Goal: Task Accomplishment & Management: Manage account settings

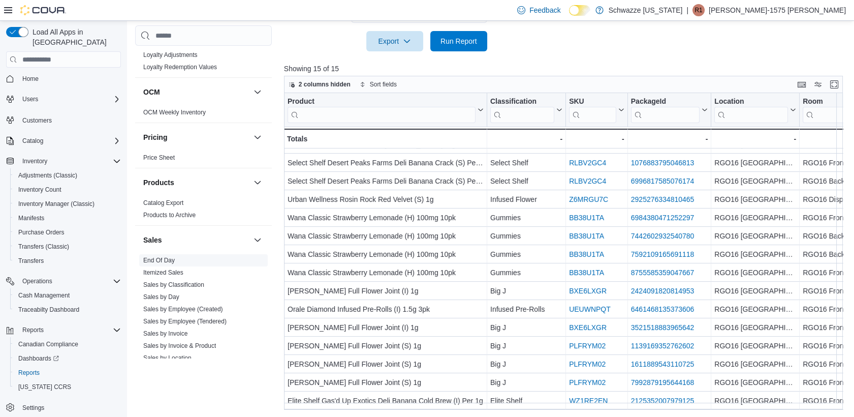
scroll to position [565, 0]
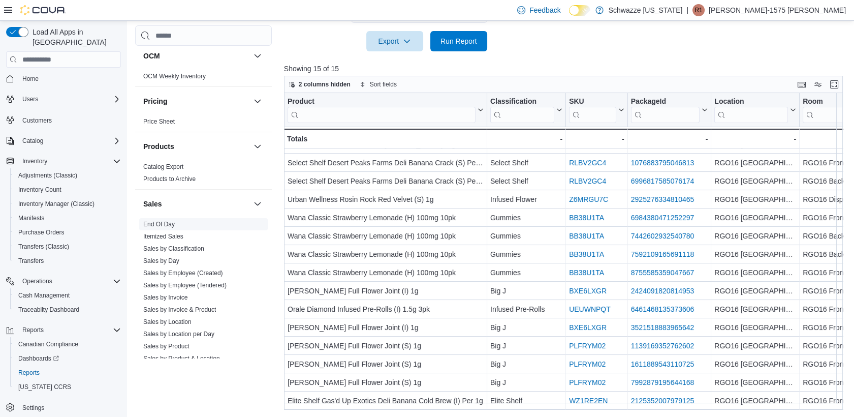
click at [179, 222] on span "End Of Day" at bounding box center [203, 224] width 129 height 12
click at [171, 222] on link "End Of Day" at bounding box center [159, 224] width 32 height 7
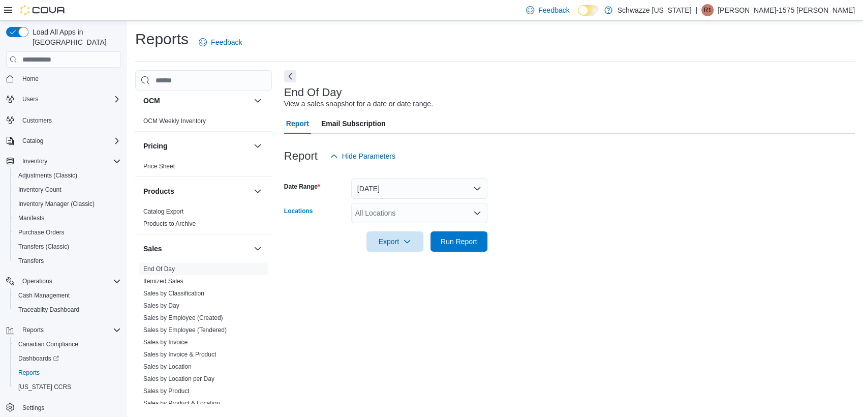
click at [386, 209] on div "All Locations" at bounding box center [419, 213] width 136 height 20
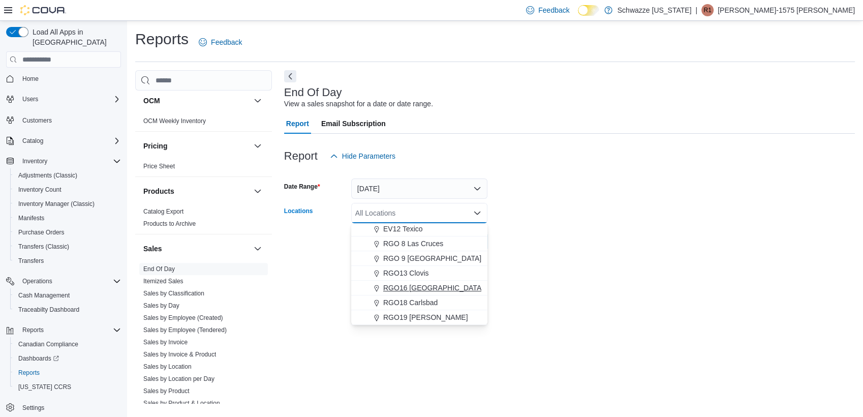
click at [407, 292] on span "RGO16 [GEOGRAPHIC_DATA]" at bounding box center [433, 288] width 100 height 10
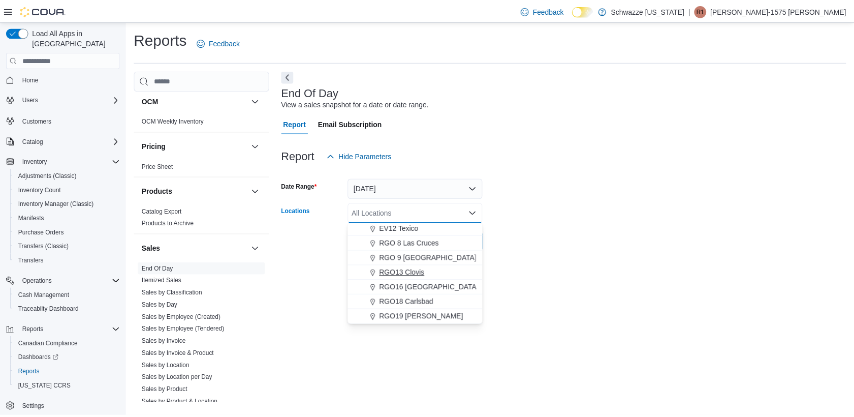
scroll to position [488, 0]
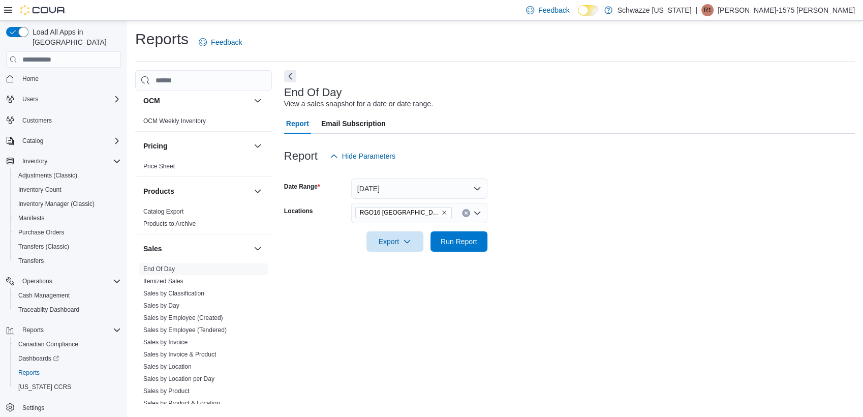
click at [530, 244] on form "Date Range [DATE] Locations RGO16 [GEOGRAPHIC_DATA] Export Run Report" at bounding box center [569, 208] width 571 height 85
click at [448, 244] on span "Run Report" at bounding box center [459, 241] width 37 height 10
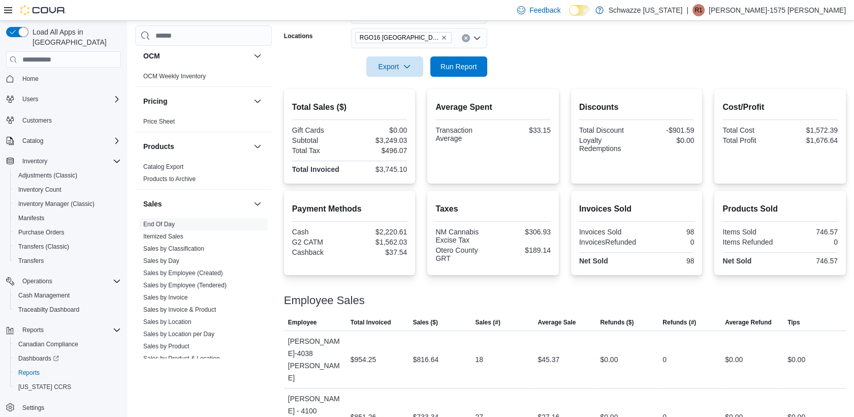
scroll to position [226, 0]
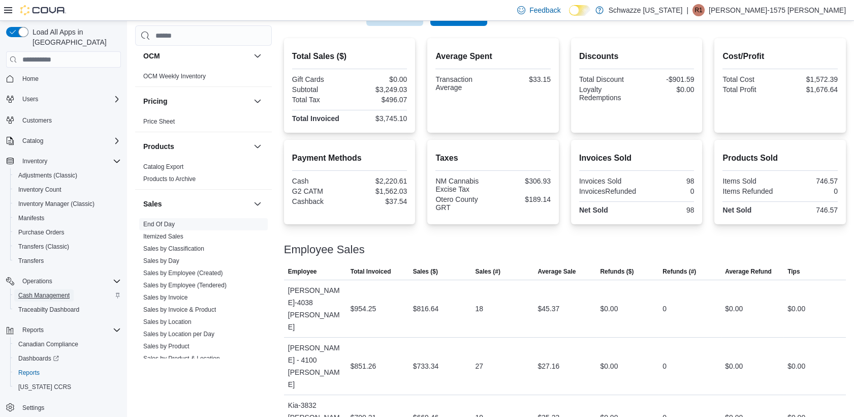
click at [56, 291] on span "Cash Management" at bounding box center [43, 295] width 51 height 8
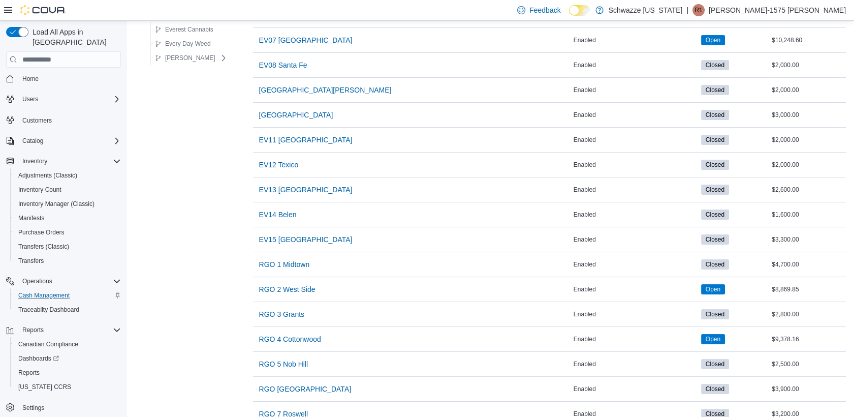
scroll to position [630, 0]
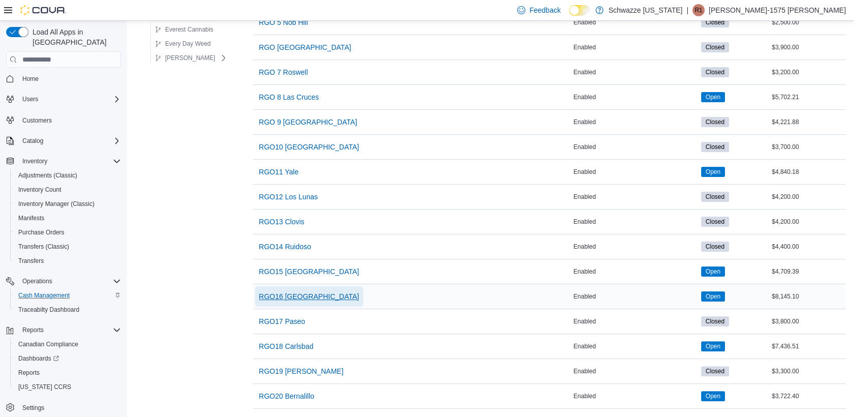
click at [295, 291] on span "RGO16 [GEOGRAPHIC_DATA]" at bounding box center [309, 296] width 100 height 10
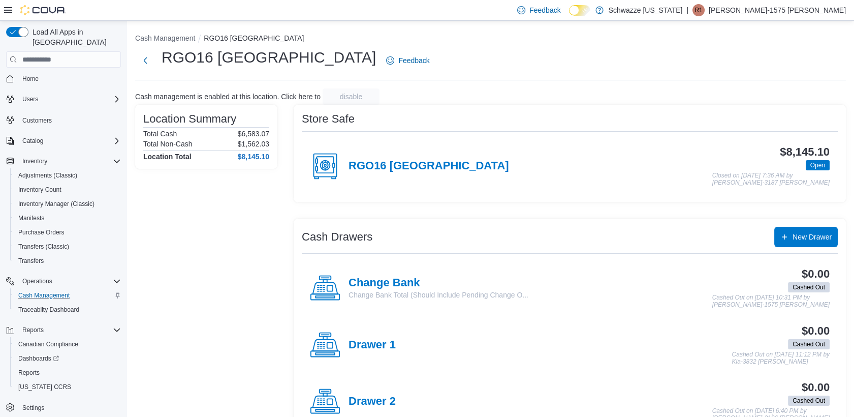
drag, startPoint x: 366, startPoint y: 152, endPoint x: 367, endPoint y: 164, distance: 12.3
click at [366, 153] on div "RGO16 [GEOGRAPHIC_DATA]" at bounding box center [409, 166] width 199 height 30
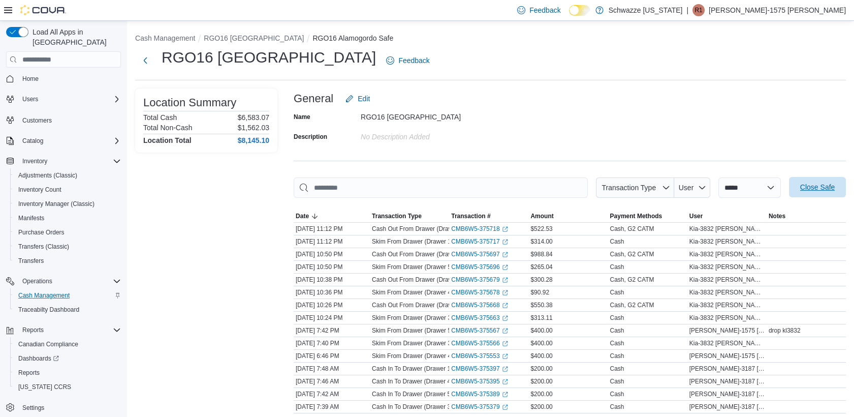
click at [813, 189] on span "Close Safe" at bounding box center [817, 187] width 35 height 10
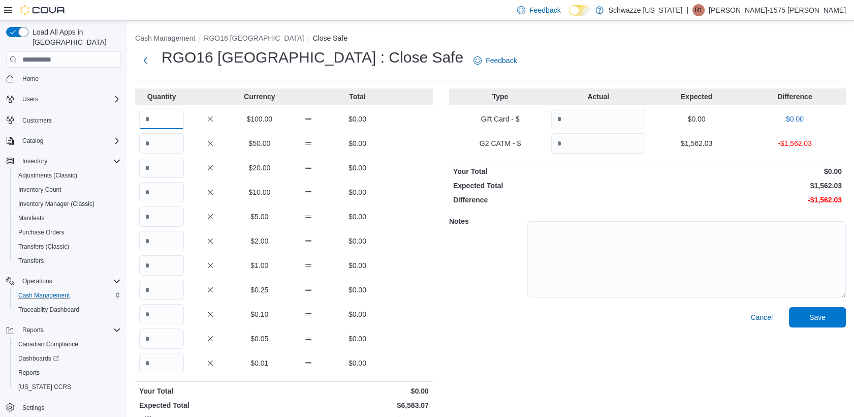
click at [166, 111] on input "Quantity" at bounding box center [161, 119] width 45 height 20
click at [586, 143] on input "Quantity" at bounding box center [598, 143] width 94 height 20
type input "*******"
click at [147, 119] on input "Quantity" at bounding box center [161, 119] width 45 height 20
type input "*"
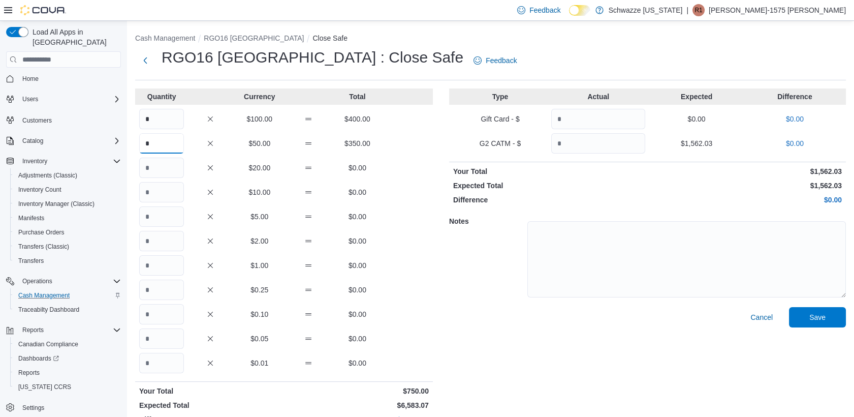
type input "*"
type input "**"
type input "*"
click at [177, 267] on input "Quantity" at bounding box center [161, 265] width 45 height 20
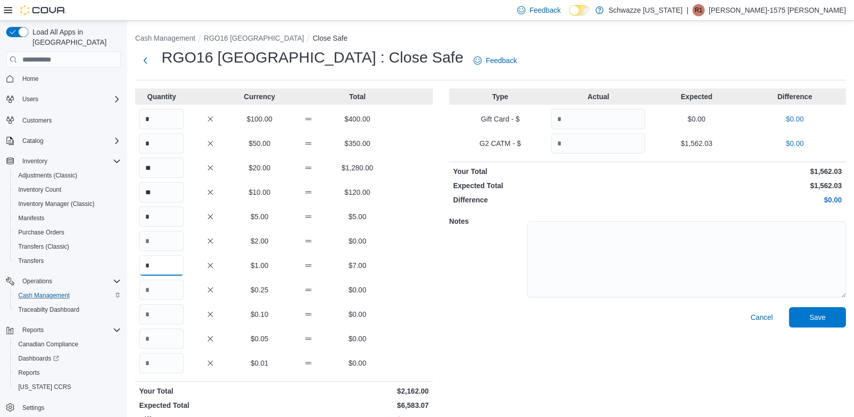
type input "*"
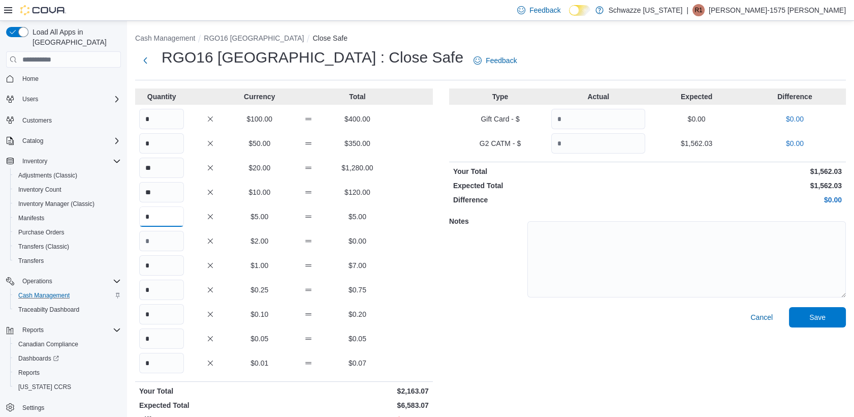
click at [182, 217] on input "*" at bounding box center [161, 216] width 45 height 20
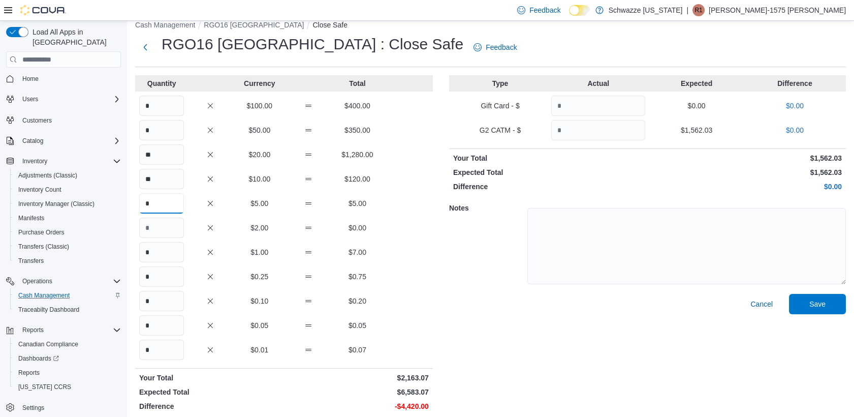
scroll to position [19, 0]
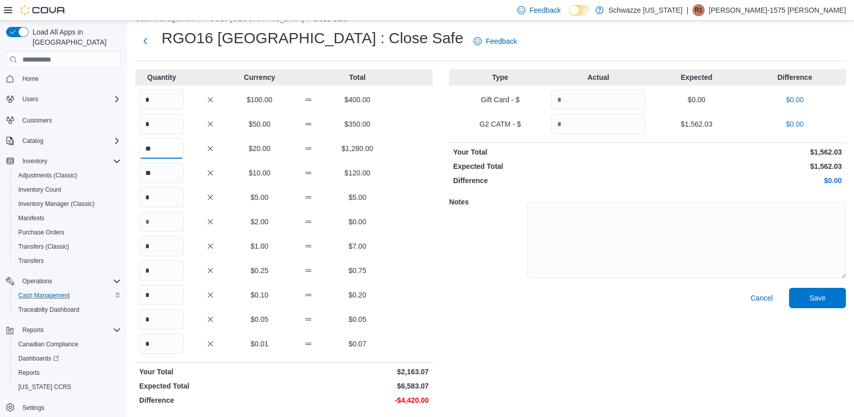
click at [173, 154] on input "**" at bounding box center [161, 148] width 45 height 20
type input "**"
click at [149, 226] on input "Quantity" at bounding box center [161, 221] width 45 height 20
type input "****"
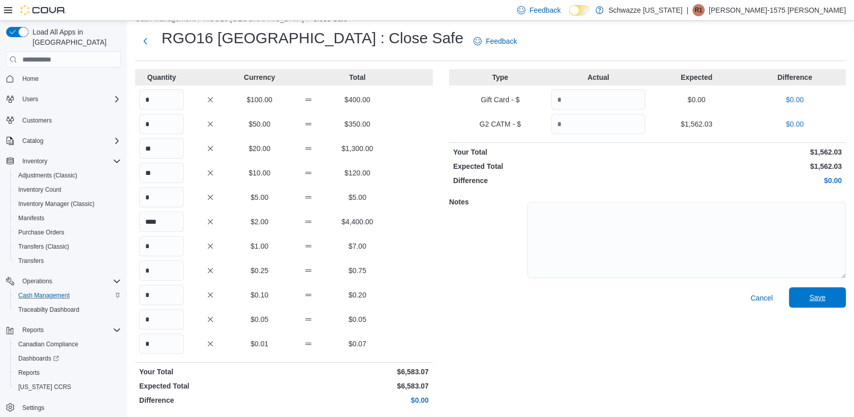
click at [814, 291] on span "Save" at bounding box center [817, 297] width 45 height 20
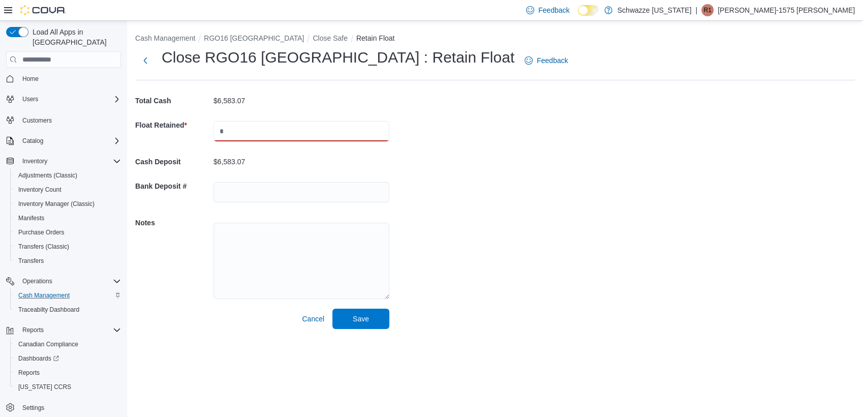
click at [292, 125] on input "text" at bounding box center [301, 131] width 176 height 20
type input "****"
click at [569, 160] on div "Cash Management RGO16 Alamogordo Close Safe Retain Float Close RGO16 [GEOGRAPHI…" at bounding box center [495, 179] width 736 height 316
click at [372, 314] on span "Save" at bounding box center [360, 318] width 45 height 20
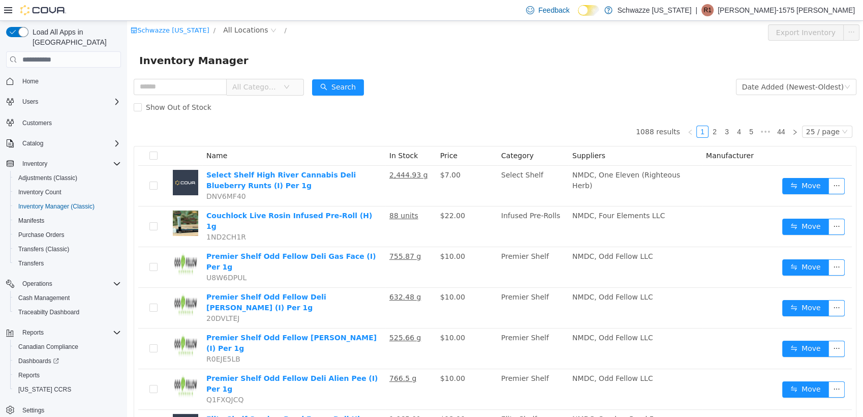
scroll to position [3, 0]
